Goal: Find specific page/section: Find specific page/section

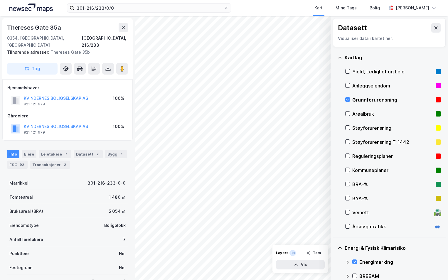
scroll to position [71, 0]
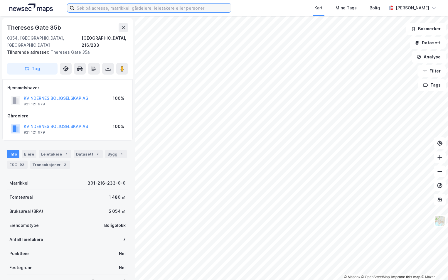
click at [104, 8] on input at bounding box center [152, 8] width 157 height 9
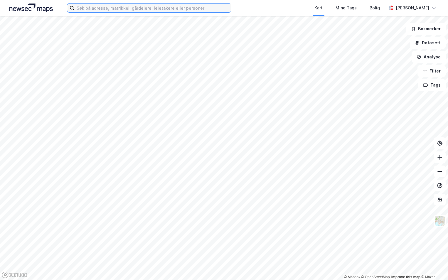
click at [83, 10] on input at bounding box center [152, 8] width 157 height 9
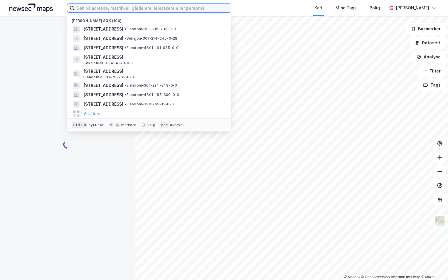
paste input "3222-106/255/0/50"
type input "3222-106/255/0/50"
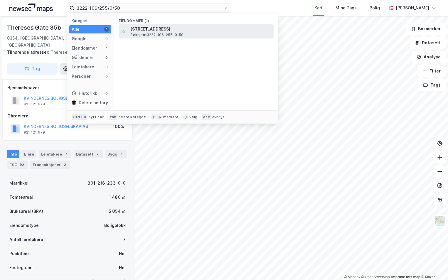
click at [155, 29] on span "Ødegårds vei 18, 1470, LØRENSKOG, LØRENSKOG" at bounding box center [200, 29] width 141 height 7
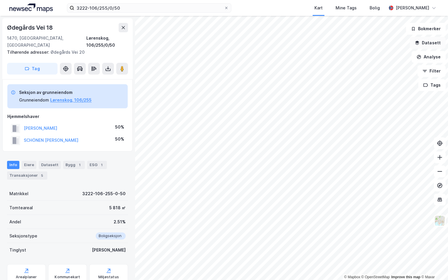
click at [431, 45] on button "Datasett" at bounding box center [428, 43] width 36 height 12
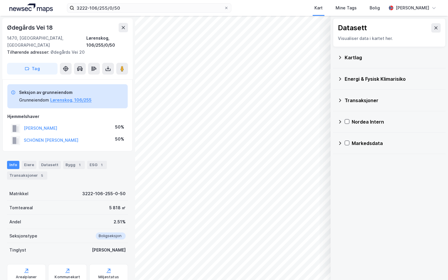
click at [341, 56] on icon at bounding box center [340, 57] width 5 height 5
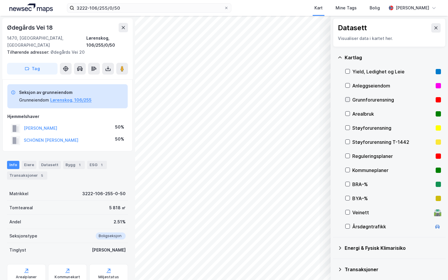
click at [348, 101] on icon at bounding box center [347, 100] width 3 height 2
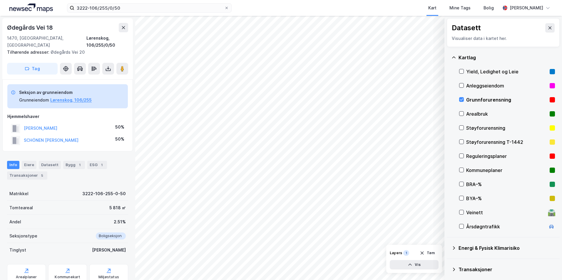
scroll to position [46, 0]
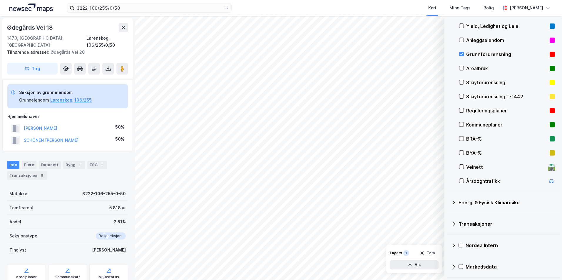
click at [448, 203] on icon at bounding box center [454, 203] width 2 height 4
click at [448, 217] on icon at bounding box center [468, 217] width 4 height 4
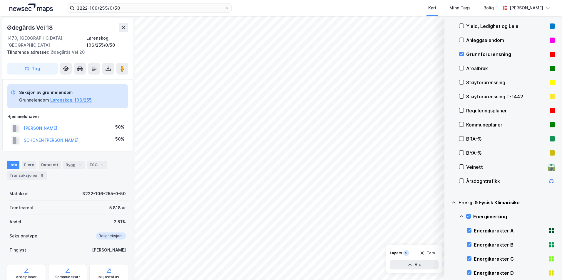
click at [448, 218] on icon at bounding box center [461, 217] width 5 height 5
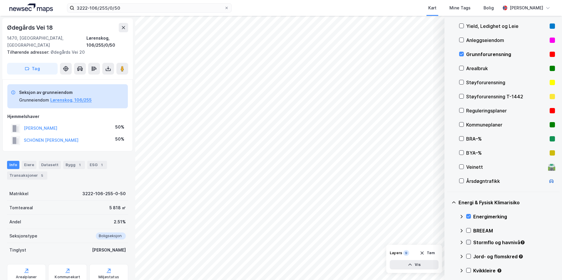
click at [448, 243] on icon at bounding box center [468, 242] width 4 height 4
click at [448, 242] on icon at bounding box center [461, 242] width 5 height 5
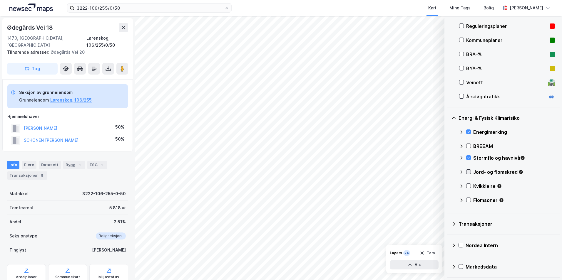
click at [448, 171] on icon at bounding box center [468, 172] width 4 height 4
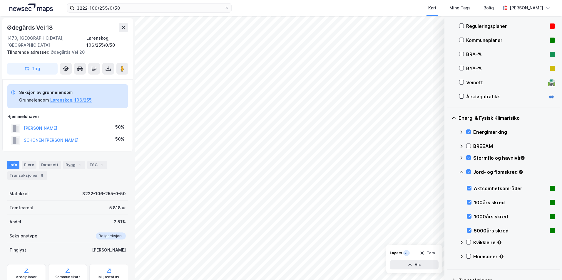
click at [448, 173] on icon at bounding box center [461, 172] width 5 height 5
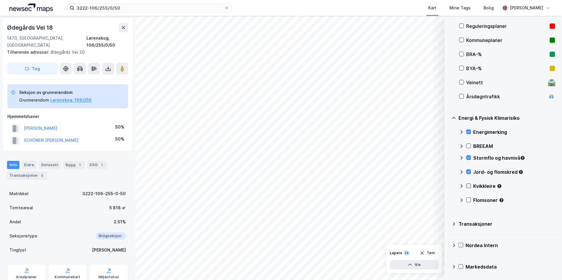
click at [448, 186] on icon at bounding box center [468, 186] width 4 height 4
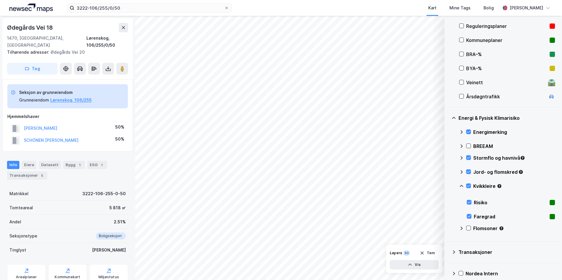
click at [448, 186] on icon at bounding box center [461, 186] width 5 height 5
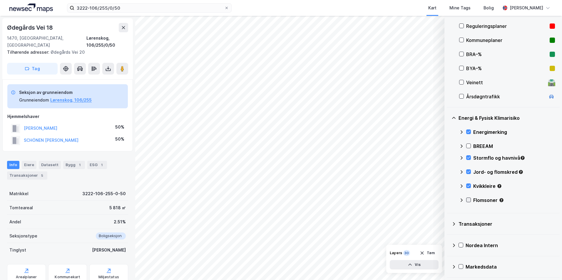
click at [448, 201] on icon at bounding box center [468, 200] width 4 height 4
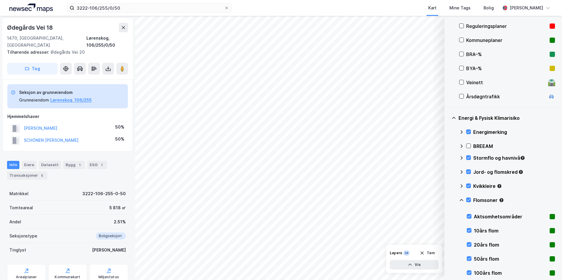
click at [448, 201] on icon at bounding box center [461, 200] width 5 height 5
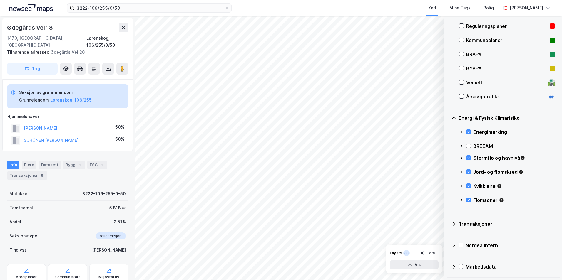
scroll to position [71, 0]
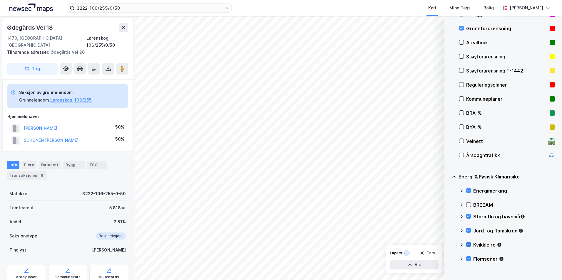
click at [448, 244] on icon at bounding box center [468, 245] width 4 height 4
click at [448, 245] on icon at bounding box center [461, 245] width 5 height 5
click at [448, 231] on icon at bounding box center [468, 231] width 4 height 4
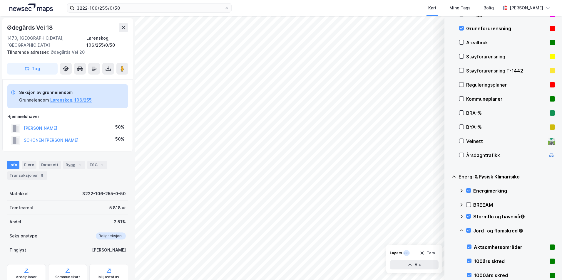
click at [448, 231] on icon at bounding box center [462, 231] width 4 height 2
click at [448, 257] on icon at bounding box center [468, 259] width 4 height 4
click at [448, 258] on icon at bounding box center [461, 259] width 5 height 5
click at [448, 28] on icon at bounding box center [461, 28] width 4 height 4
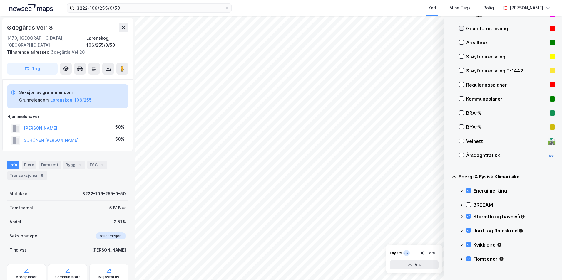
click at [448, 28] on icon at bounding box center [461, 28] width 4 height 4
click at [448, 215] on icon at bounding box center [468, 217] width 4 height 4
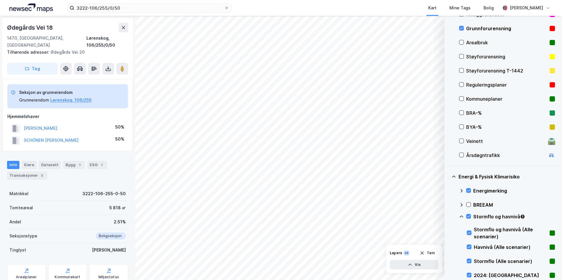
click at [448, 216] on icon at bounding box center [461, 217] width 5 height 5
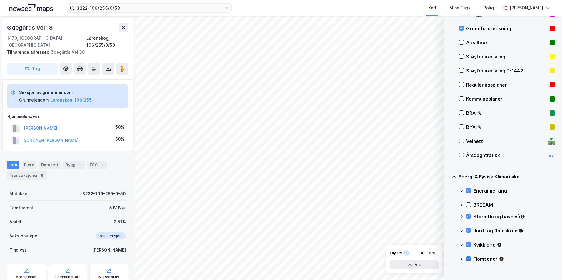
click at [448, 261] on icon at bounding box center [468, 259] width 4 height 4
click at [448, 259] on icon at bounding box center [462, 259] width 4 height 2
